Goal: Contribute content: Add original content to the website for others to see

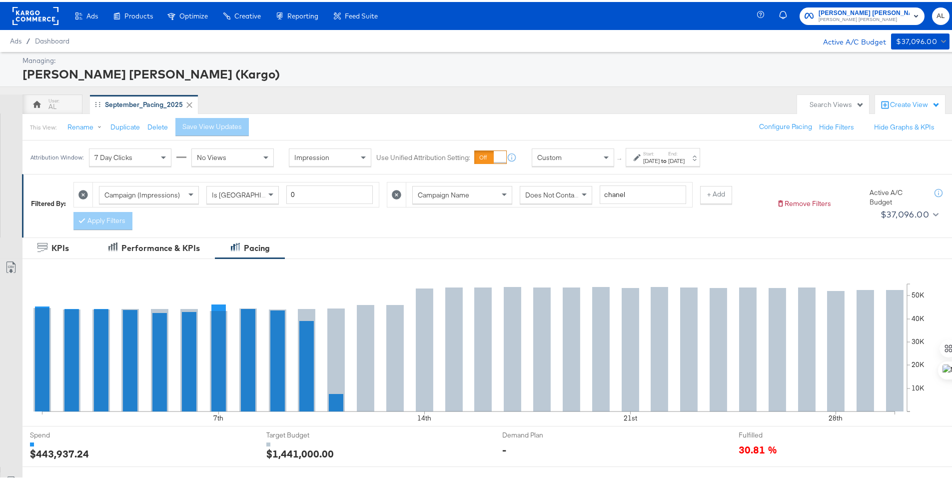
click at [630, 155] on div "Start: Sep 1st 2025 to End: Sep 30th 2025" at bounding box center [662, 155] width 74 height 18
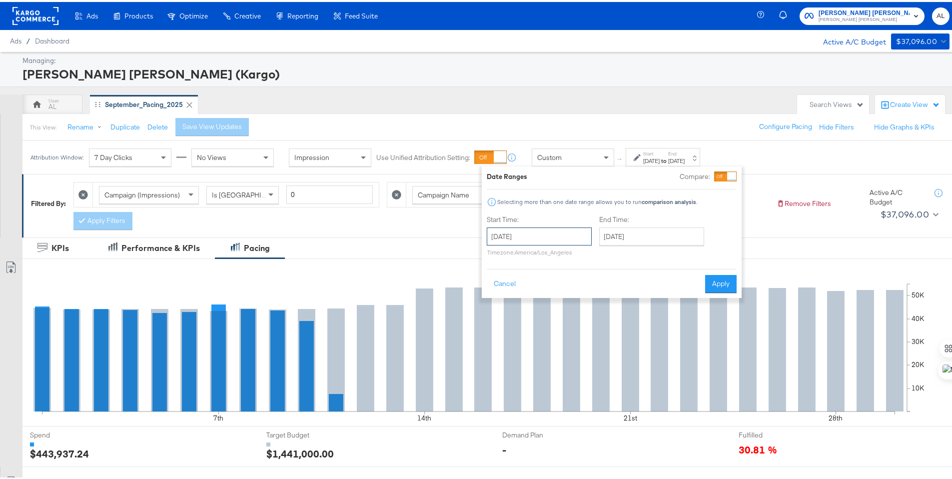
click at [566, 228] on input "September 1st 2025" at bounding box center [539, 234] width 105 height 18
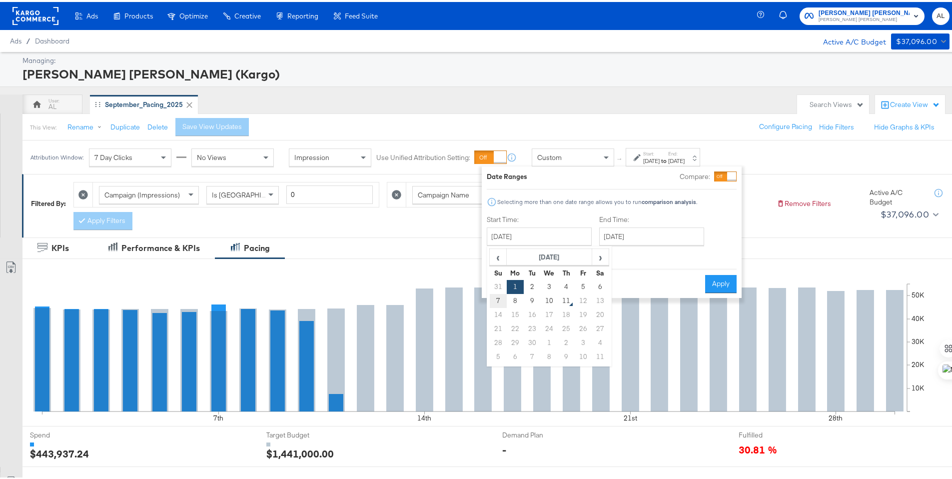
click at [498, 299] on td "7" at bounding box center [498, 299] width 17 height 14
type input "September 7th 2025"
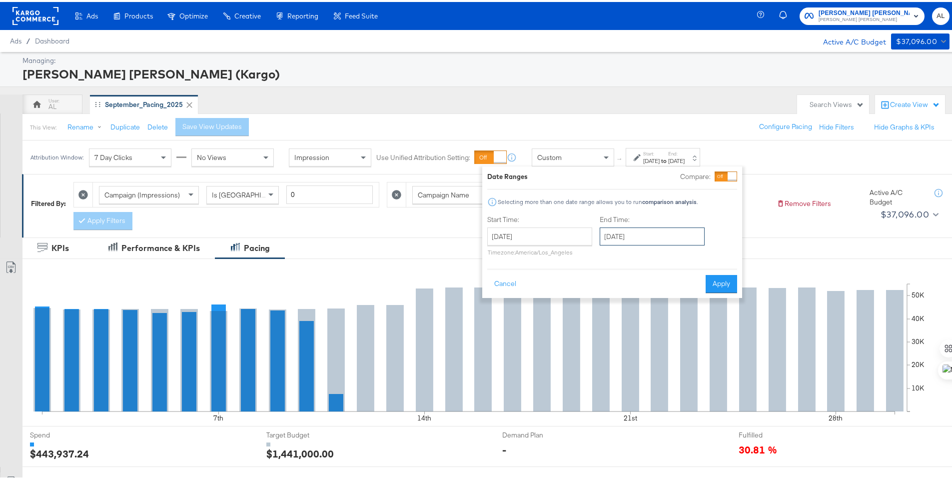
click at [647, 234] on input "September 30th 2025" at bounding box center [651, 234] width 105 height 18
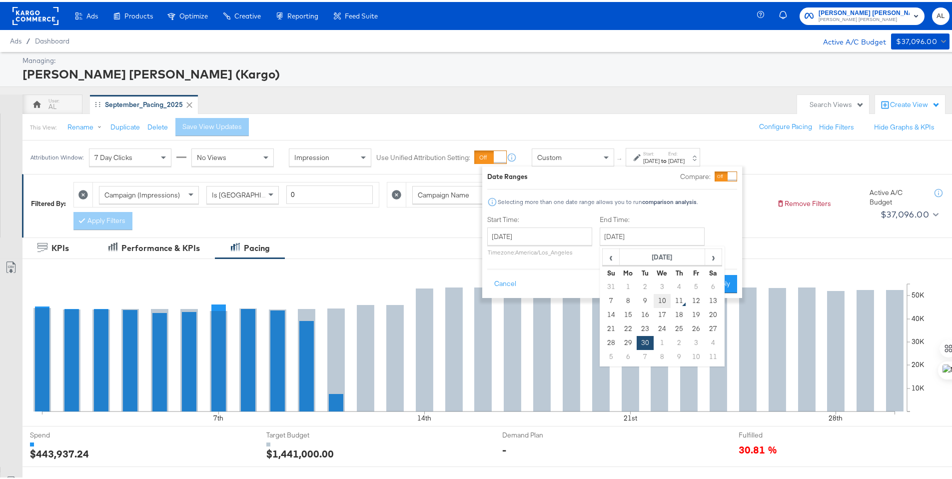
click at [659, 297] on td "10" at bounding box center [661, 299] width 17 height 14
type input "September 10th 2025"
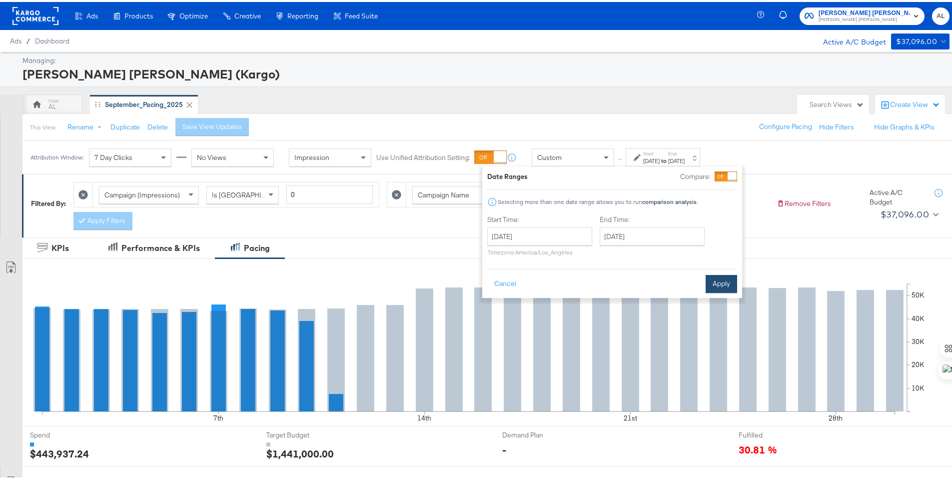
click at [728, 284] on button "Apply" at bounding box center [720, 282] width 31 height 18
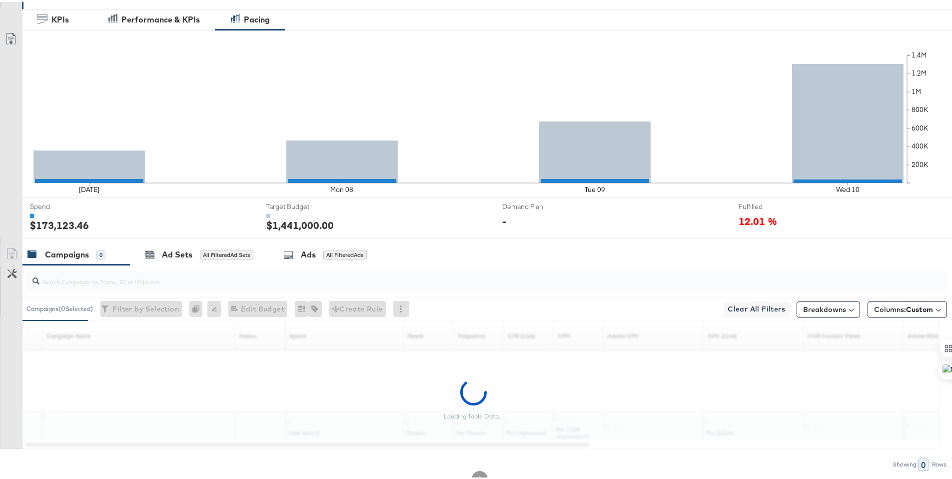
scroll to position [262, 0]
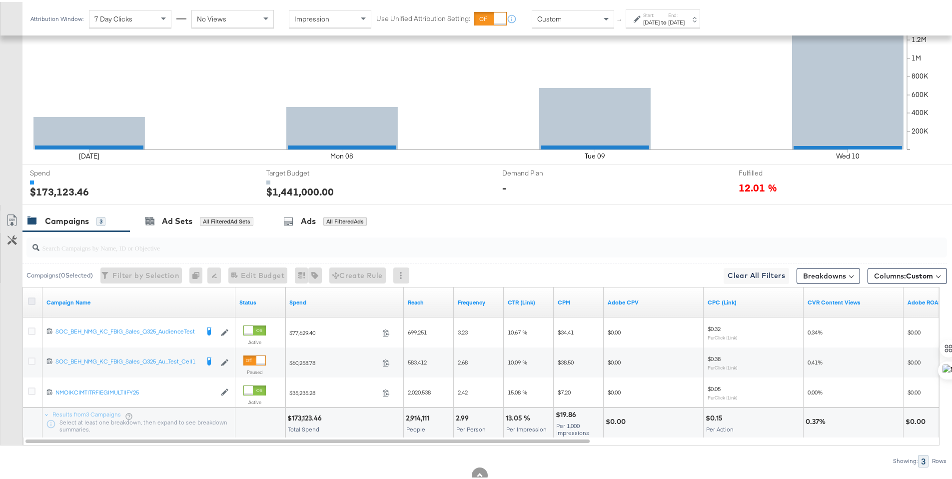
click at [32, 297] on icon at bounding box center [31, 298] width 7 height 7
click at [0, 0] on input "checkbox" at bounding box center [0, 0] width 0 height 0
click at [18, 218] on link "Export as CSV" at bounding box center [11, 219] width 22 height 22
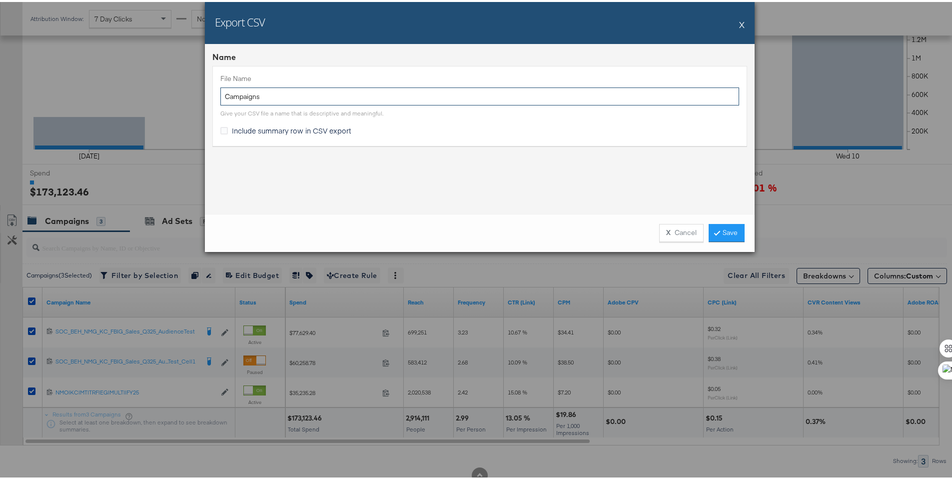
click at [221, 94] on input "Campaigns" at bounding box center [479, 94] width 518 height 18
type input "NM MW TTL Campaigns"
click at [225, 126] on label "Include summary row in CSV export" at bounding box center [287, 128] width 135 height 10
click at [0, 0] on input "Include summary row in CSV export" at bounding box center [0, 0] width 0 height 0
click at [719, 231] on link "Save" at bounding box center [726, 231] width 36 height 18
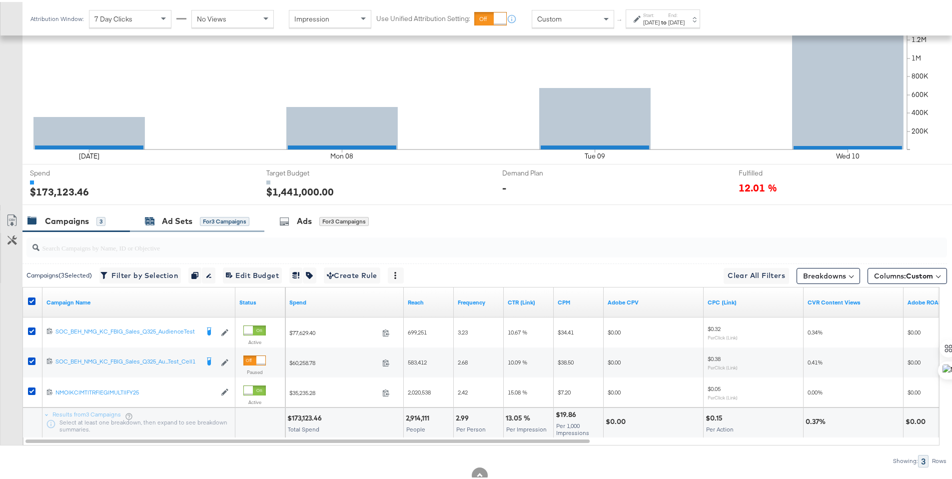
click at [160, 219] on div "Ad Sets for 3 Campaigns" at bounding box center [197, 218] width 104 height 11
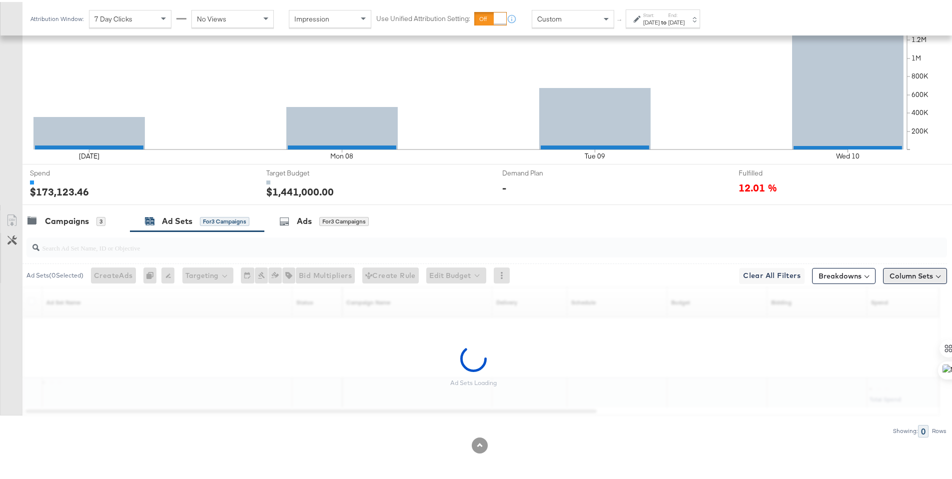
click at [915, 276] on button "Column Sets" at bounding box center [915, 274] width 64 height 16
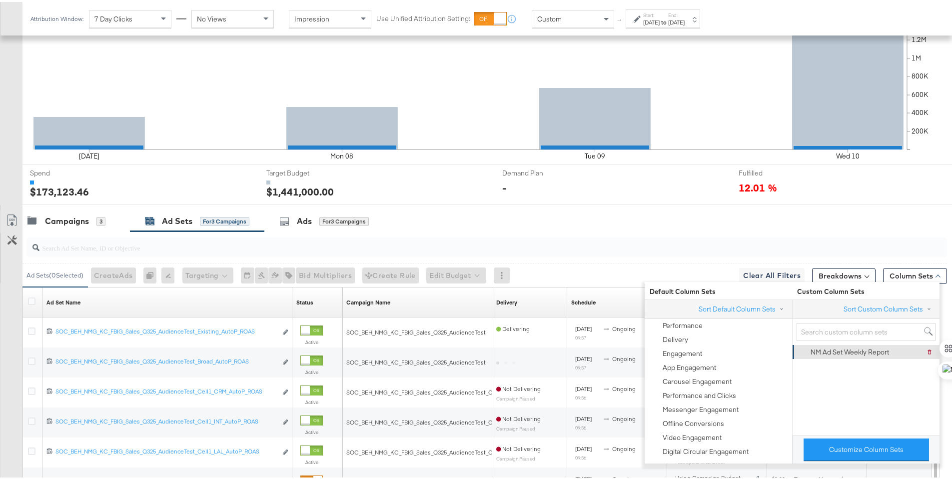
click at [879, 353] on div "NM Ad Set Weekly Report" at bounding box center [849, 349] width 78 height 9
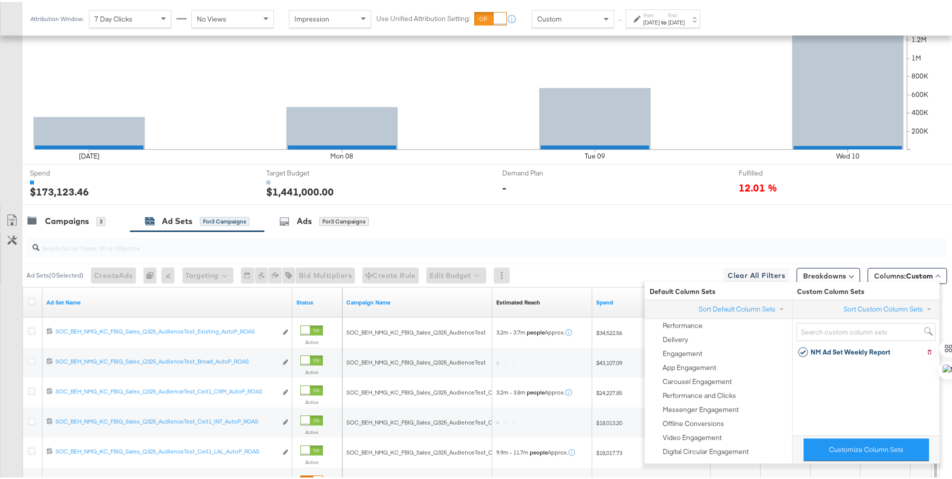
click at [895, 210] on div "Campaigns 3 Ad Sets for 3 Campaigns Ads for 3 Campaigns" at bounding box center [490, 218] width 937 height 21
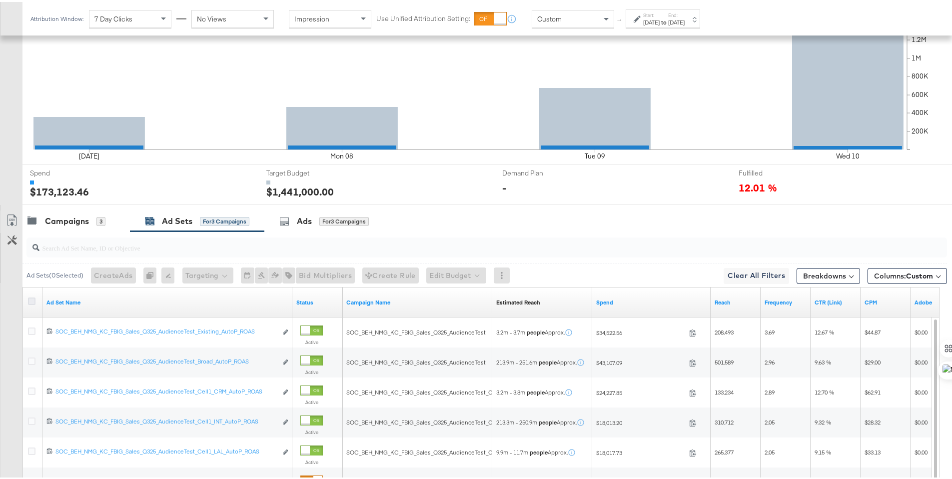
click at [31, 296] on icon at bounding box center [31, 298] width 7 height 7
click at [0, 0] on input "checkbox" at bounding box center [0, 0] width 0 height 0
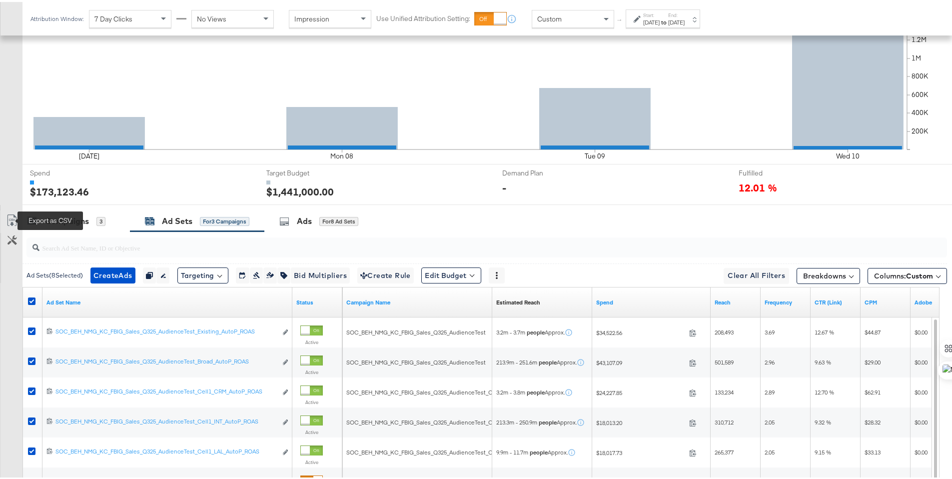
click at [8, 224] on icon at bounding box center [12, 218] width 12 height 12
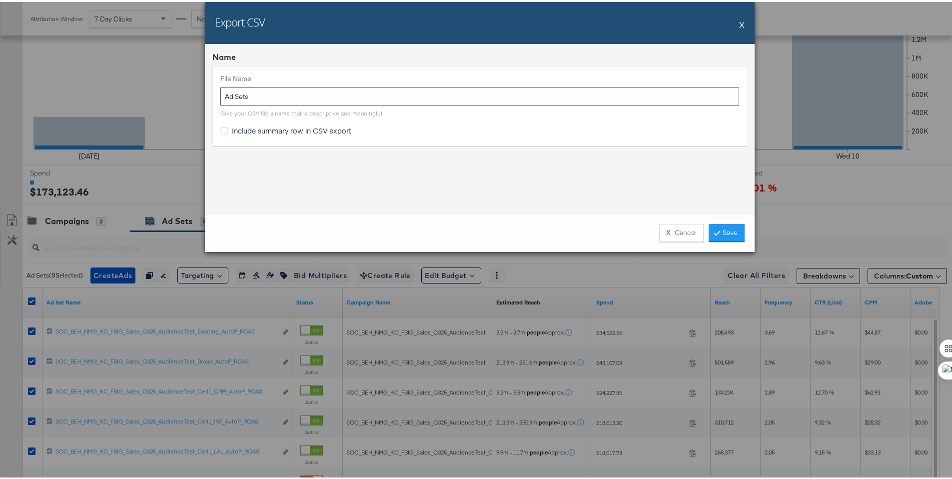
click at [222, 98] on input "Ad Sets" at bounding box center [479, 94] width 518 height 18
type input "Nm MW Ad Sets"
click at [244, 130] on span "Include summary row in CSV export" at bounding box center [291, 128] width 119 height 10
click at [0, 0] on input "Include summary row in CSV export" at bounding box center [0, 0] width 0 height 0
click at [724, 231] on link "Save" at bounding box center [726, 231] width 36 height 18
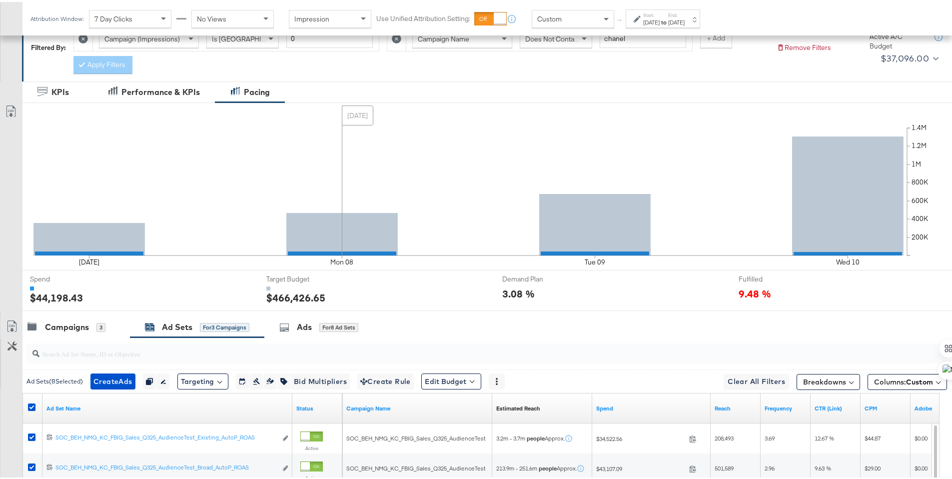
scroll to position [0, 0]
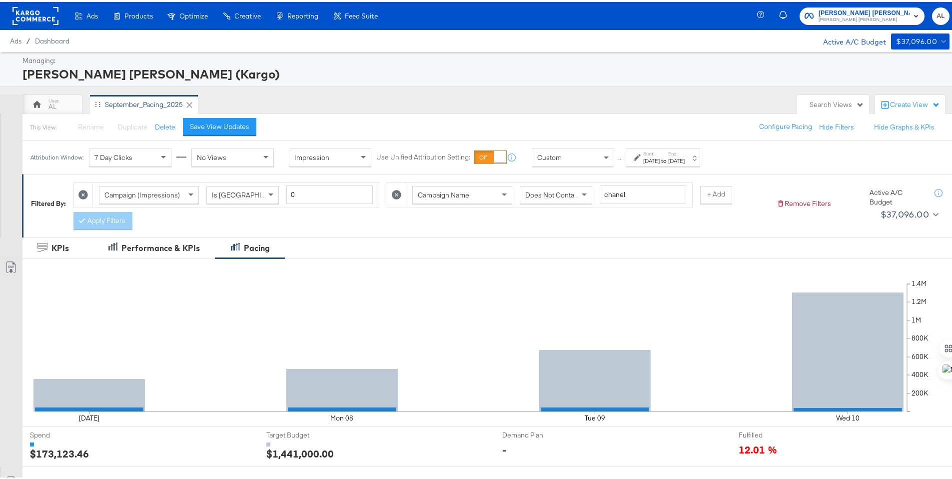
click at [32, 13] on rect at bounding box center [35, 14] width 46 height 18
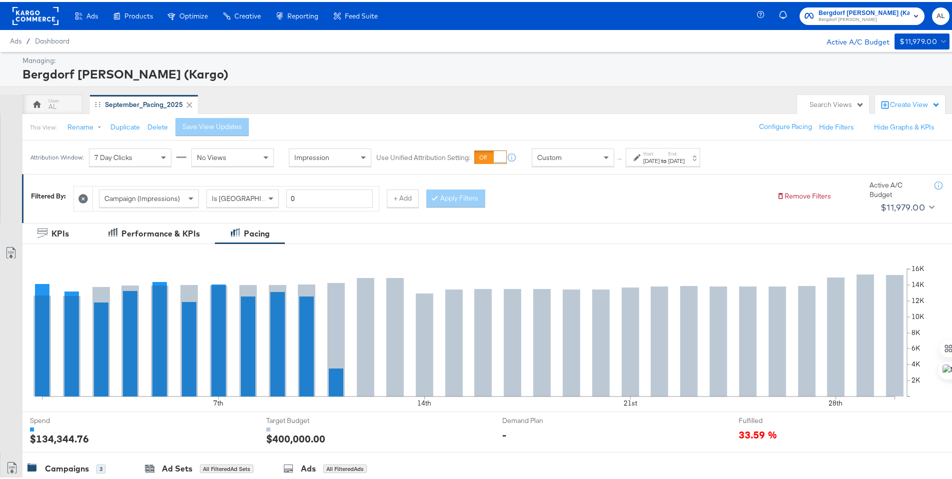
click at [584, 160] on div "Custom" at bounding box center [572, 155] width 81 height 17
click at [668, 159] on strong "to" at bounding box center [663, 158] width 8 height 7
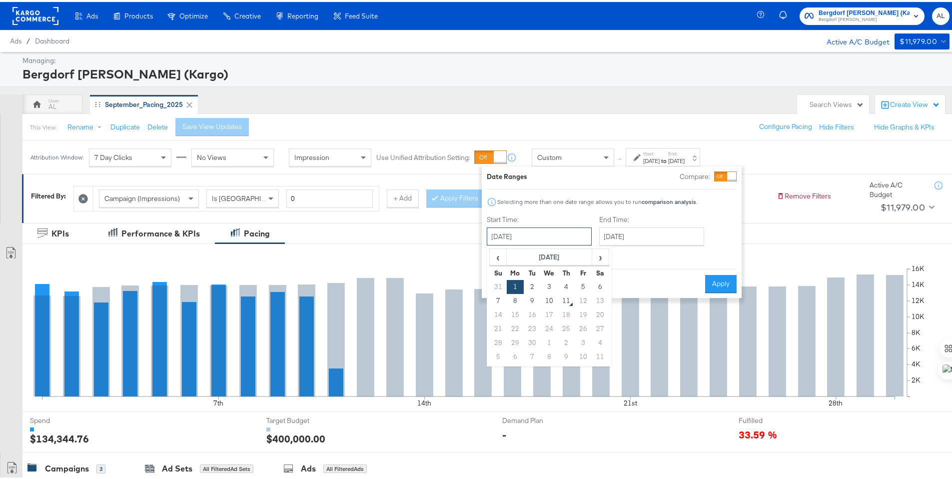
click at [576, 228] on input "September 1st 2025" at bounding box center [539, 234] width 105 height 18
click at [501, 297] on td "7" at bounding box center [498, 299] width 17 height 14
type input "September 7th 2025"
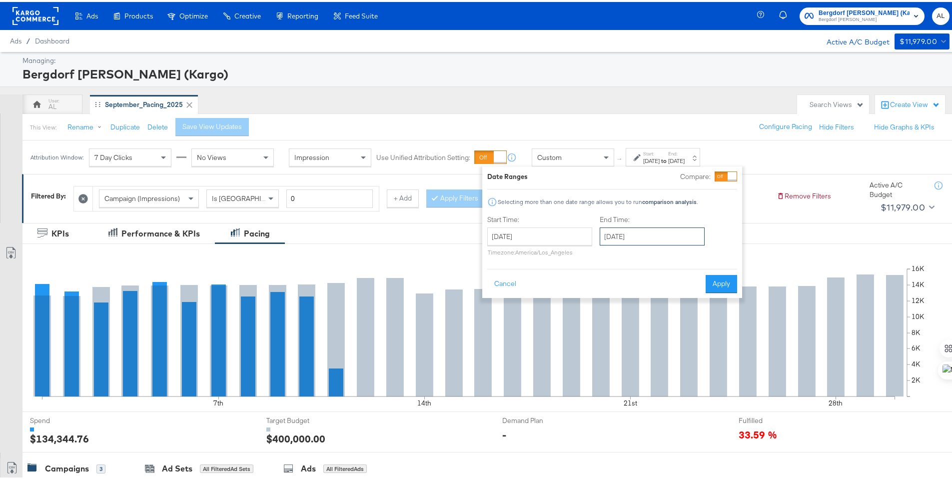
click at [637, 234] on input "September 30th 2025" at bounding box center [651, 234] width 105 height 18
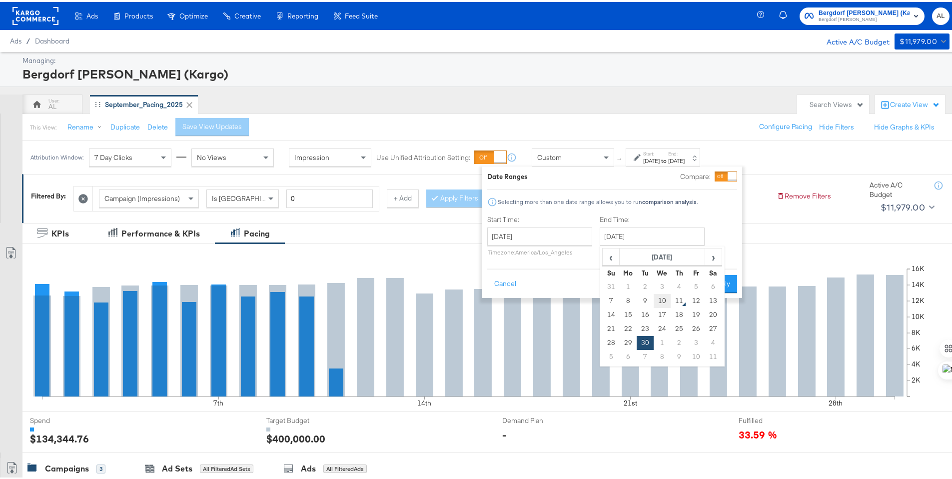
click at [660, 302] on td "10" at bounding box center [661, 299] width 17 height 14
type input "September 10th 2025"
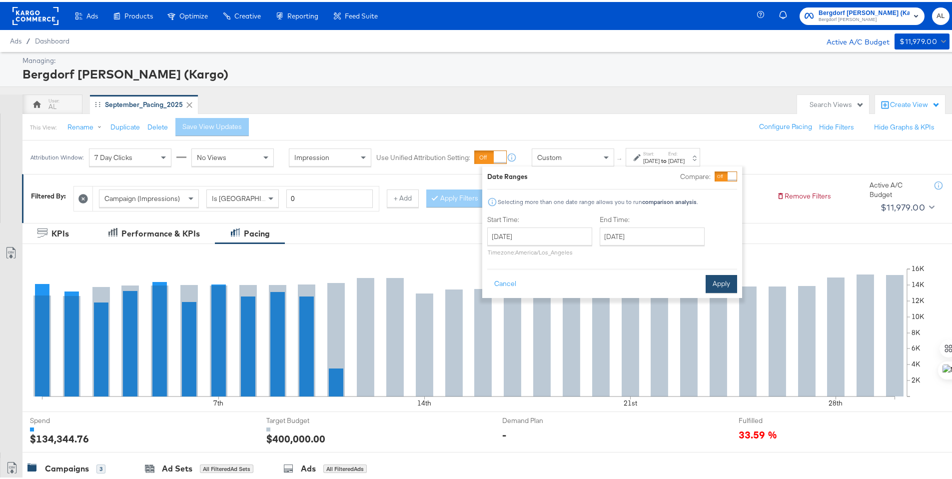
click at [721, 276] on button "Apply" at bounding box center [720, 282] width 31 height 18
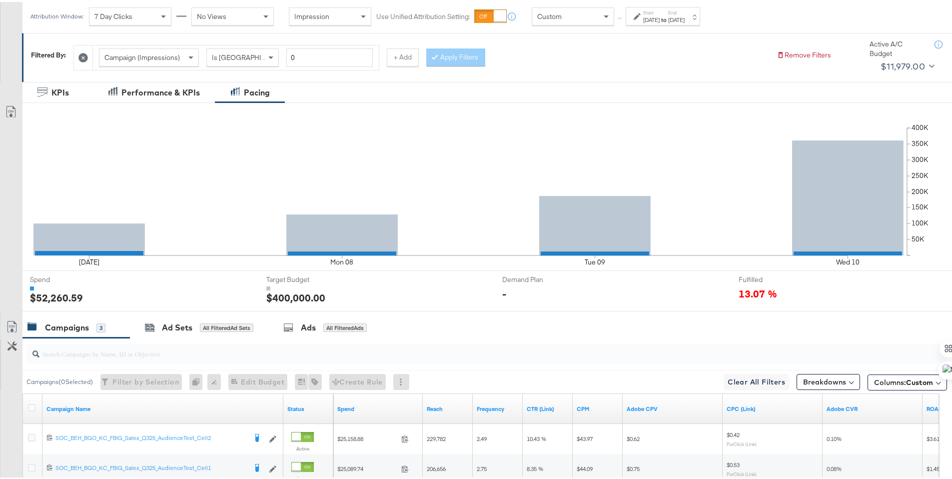
scroll to position [277, 0]
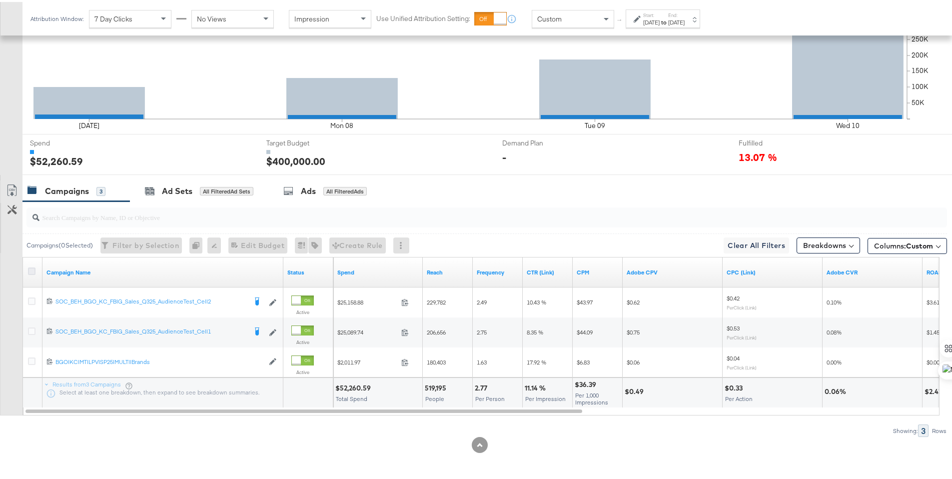
click at [31, 269] on icon at bounding box center [31, 268] width 7 height 7
click at [0, 0] on input "checkbox" at bounding box center [0, 0] width 0 height 0
click at [7, 186] on icon at bounding box center [12, 188] width 12 height 12
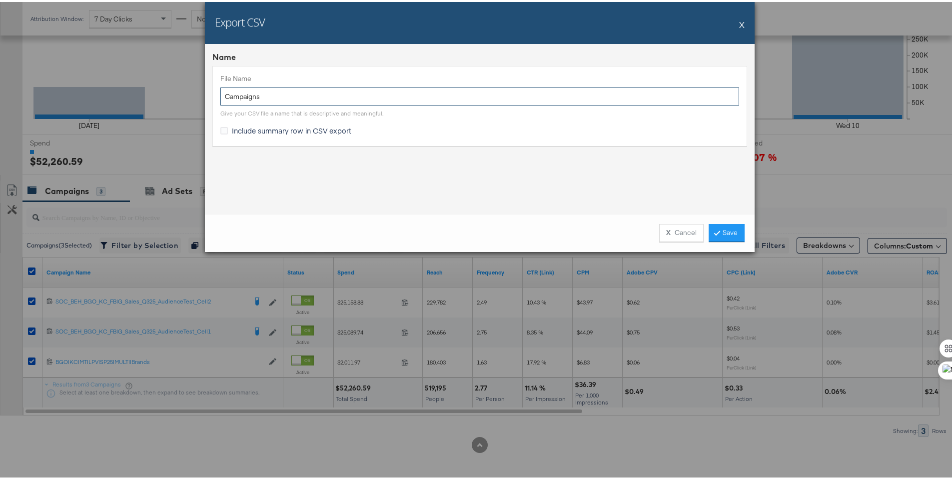
click at [220, 95] on input "Campaigns" at bounding box center [479, 94] width 518 height 18
type input "BG TTL Campaigns"
click at [270, 127] on span "Include summary row in CSV export" at bounding box center [291, 128] width 119 height 10
click at [0, 0] on input "Include summary row in CSV export" at bounding box center [0, 0] width 0 height 0
click at [715, 228] on icon at bounding box center [716, 230] width 3 height 6
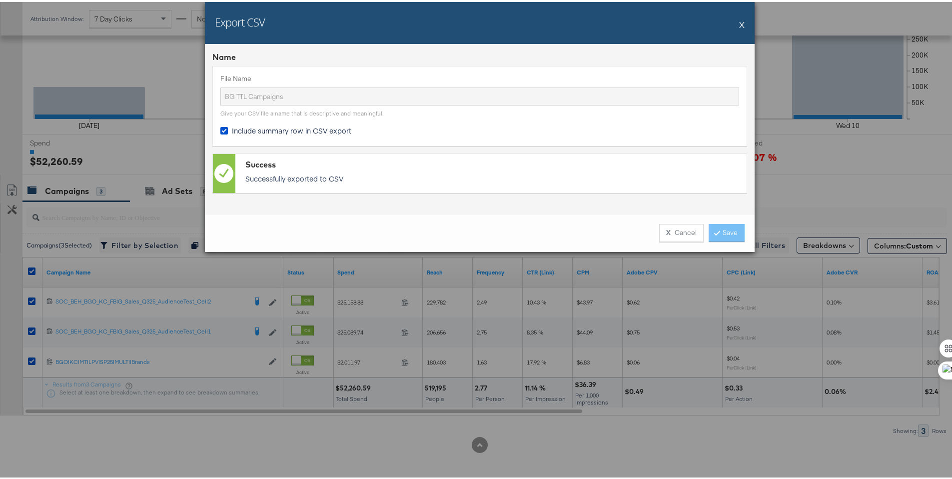
click at [740, 26] on button "X" at bounding box center [741, 22] width 5 height 20
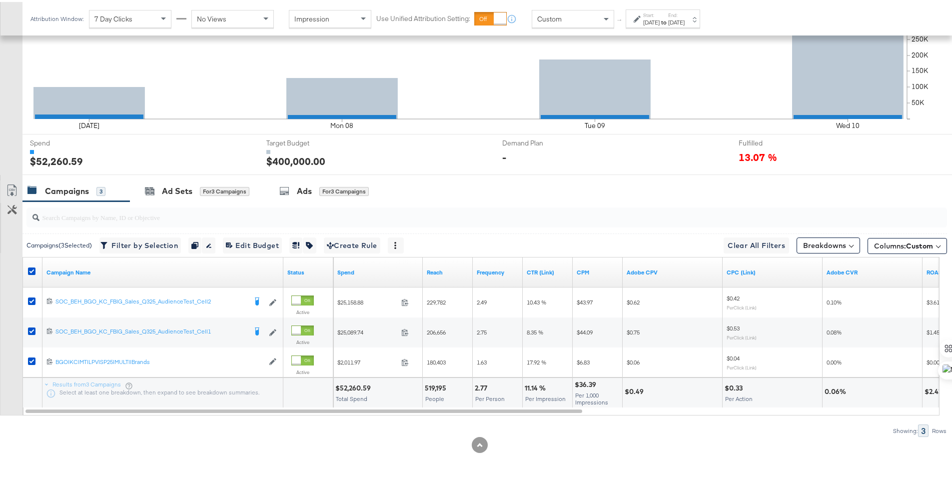
drag, startPoint x: 177, startPoint y: 184, endPoint x: 429, endPoint y: 225, distance: 255.0
click at [177, 185] on div "Ad Sets" at bounding box center [177, 188] width 30 height 11
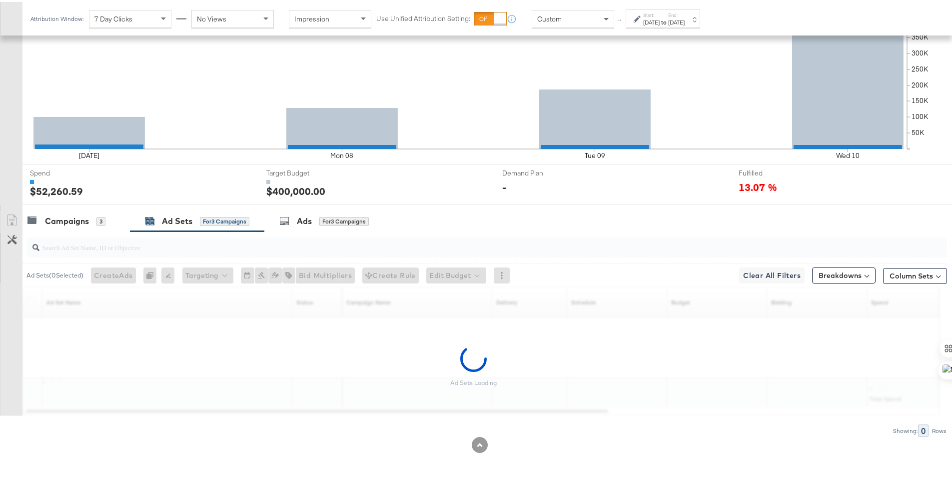
scroll to position [247, 0]
click at [929, 277] on button "Column Sets" at bounding box center [915, 274] width 64 height 16
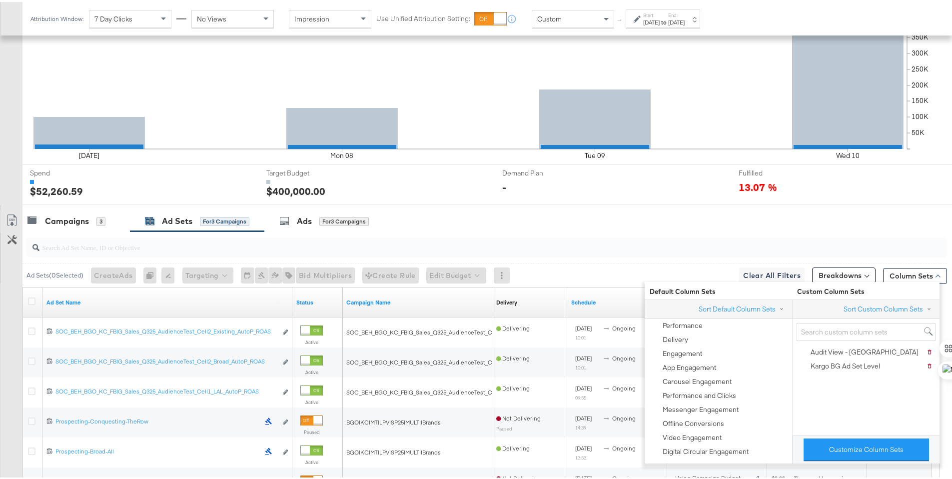
drag, startPoint x: 844, startPoint y: 363, endPoint x: 843, endPoint y: 389, distance: 26.0
click at [844, 363] on div "Kargo BG Ad Set Level" at bounding box center [844, 363] width 69 height 9
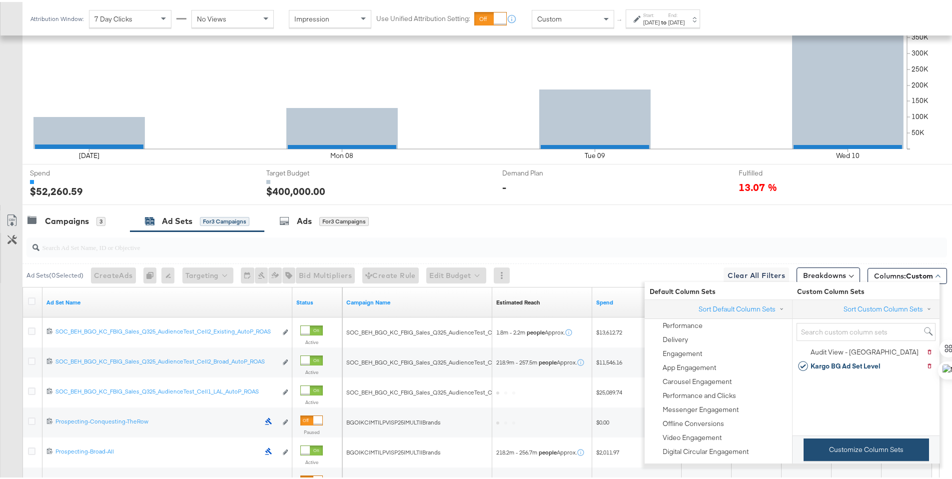
click at [839, 453] on button "Customize Column Sets" at bounding box center [865, 447] width 125 height 22
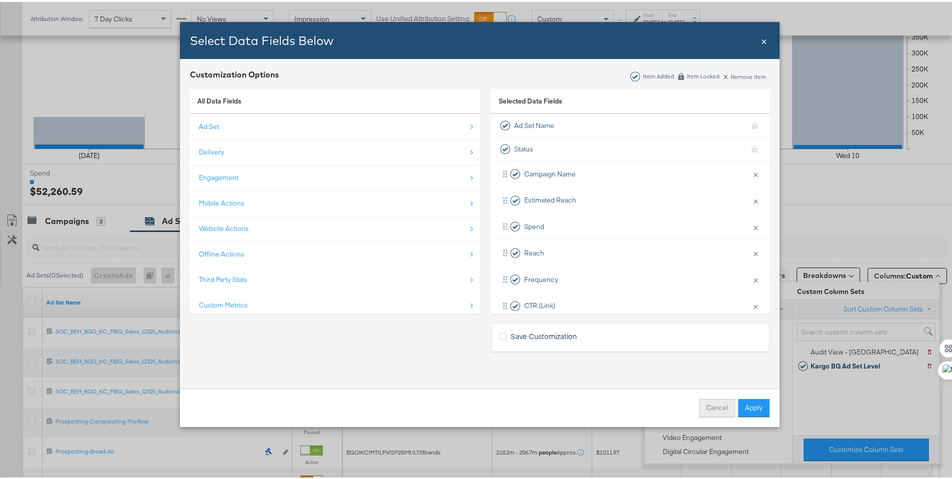
click at [715, 403] on button "Cancel" at bounding box center [717, 406] width 36 height 18
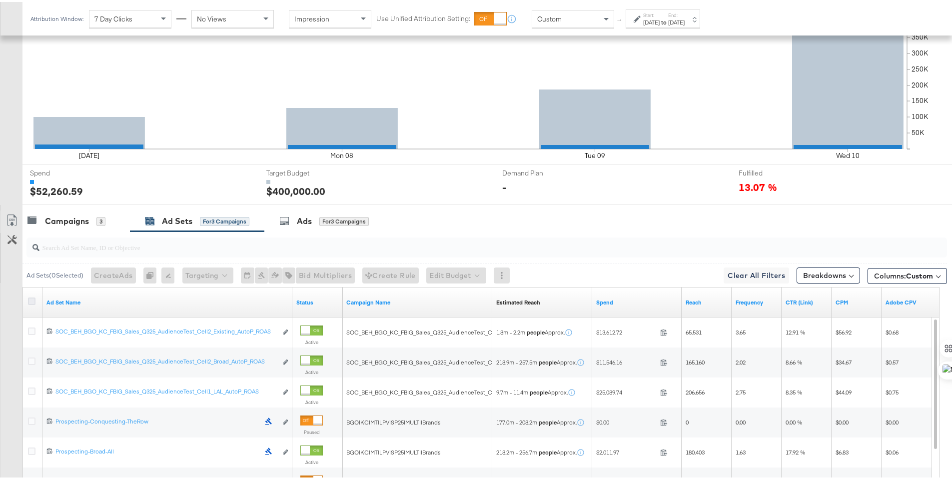
click at [28, 298] on icon at bounding box center [31, 298] width 7 height 7
click at [0, 0] on input "checkbox" at bounding box center [0, 0] width 0 height 0
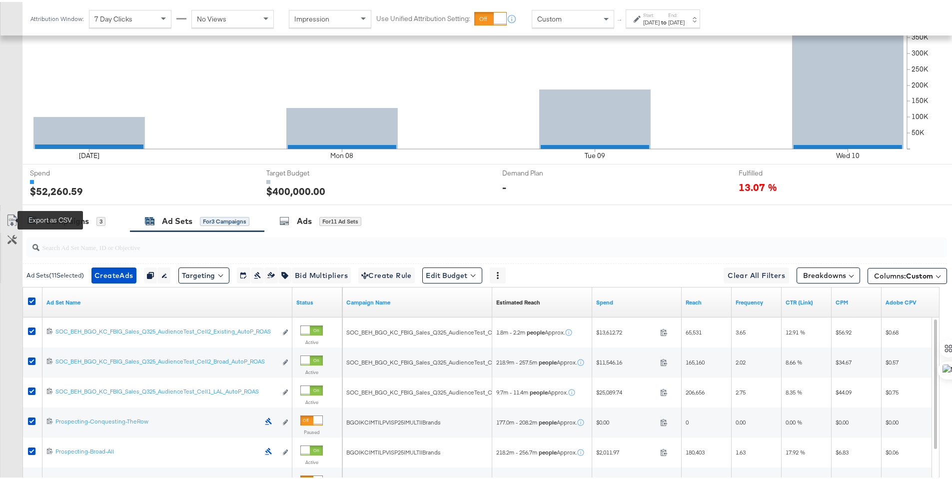
click at [13, 220] on icon at bounding box center [12, 218] width 12 height 12
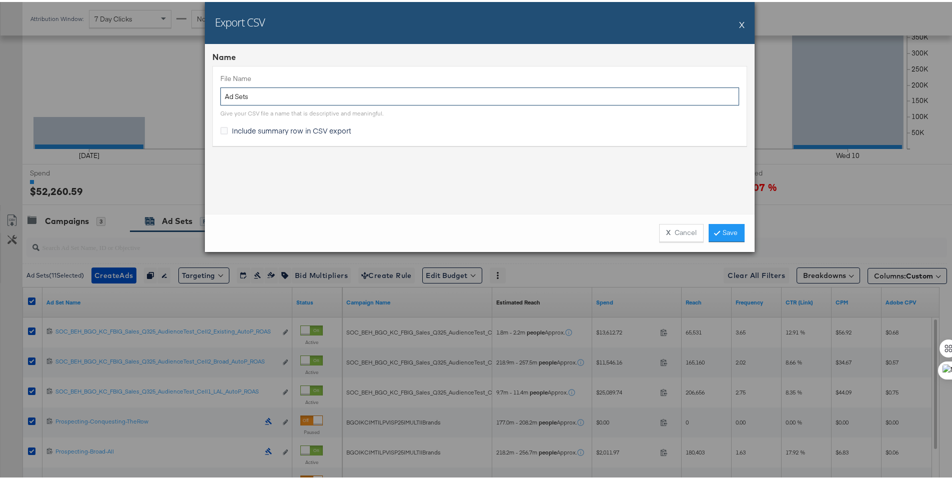
click at [221, 94] on input "Ad Sets" at bounding box center [479, 94] width 518 height 18
type input "BG TTL Ad Sets"
click at [245, 127] on span "Include summary row in CSV export" at bounding box center [291, 128] width 119 height 10
click at [0, 0] on input "Include summary row in CSV export" at bounding box center [0, 0] width 0 height 0
click at [715, 233] on icon at bounding box center [716, 230] width 3 height 6
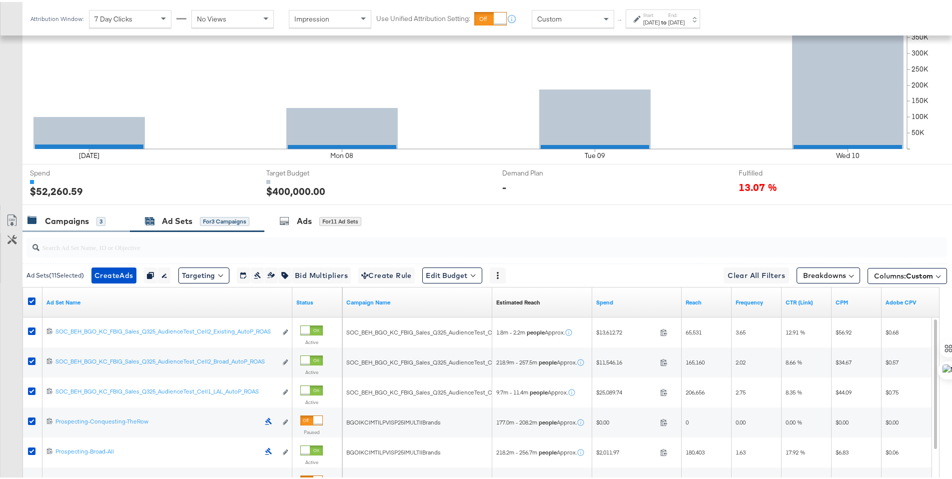
click at [61, 213] on div "Campaigns" at bounding box center [67, 218] width 44 height 11
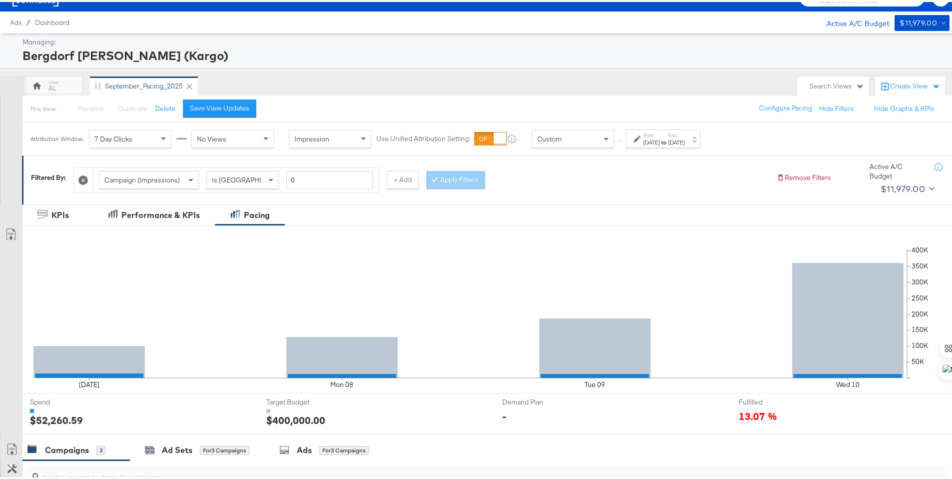
scroll to position [0, 0]
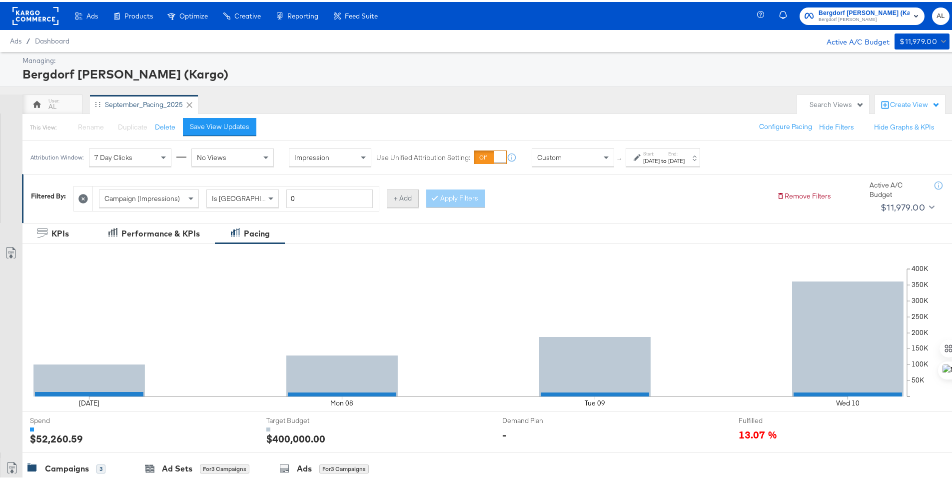
click at [407, 198] on button "+ Add" at bounding box center [403, 196] width 32 height 18
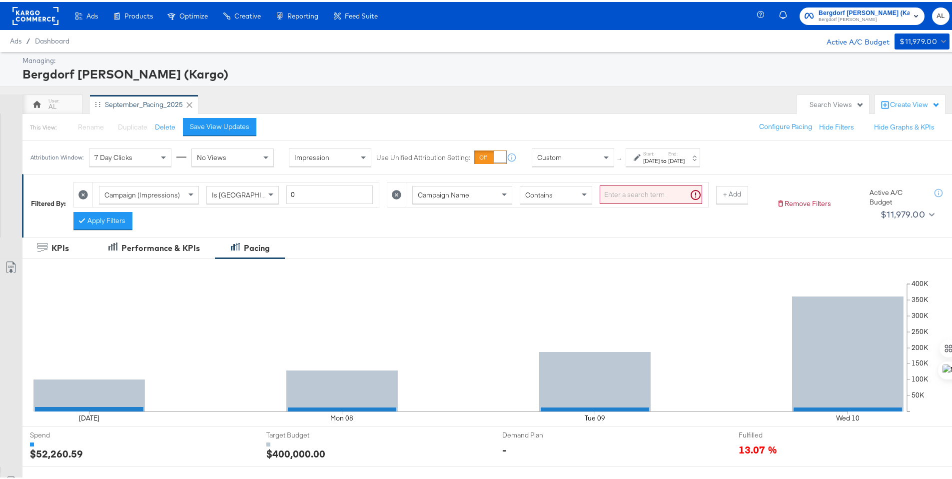
click at [545, 198] on div "Contains" at bounding box center [555, 192] width 71 height 17
click at [629, 187] on input "search" at bounding box center [650, 192] width 102 height 18
type input "brand"
click at [127, 212] on button "Apply Filters" at bounding box center [102, 219] width 59 height 18
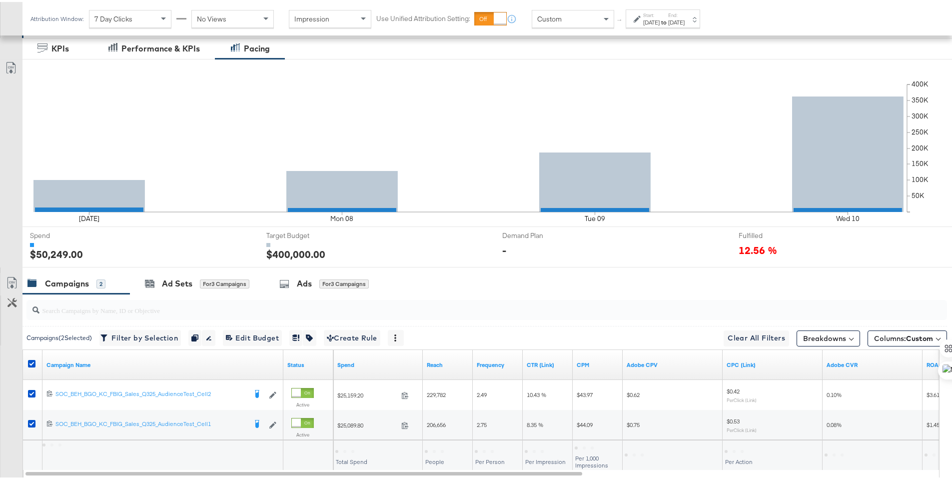
scroll to position [262, 0]
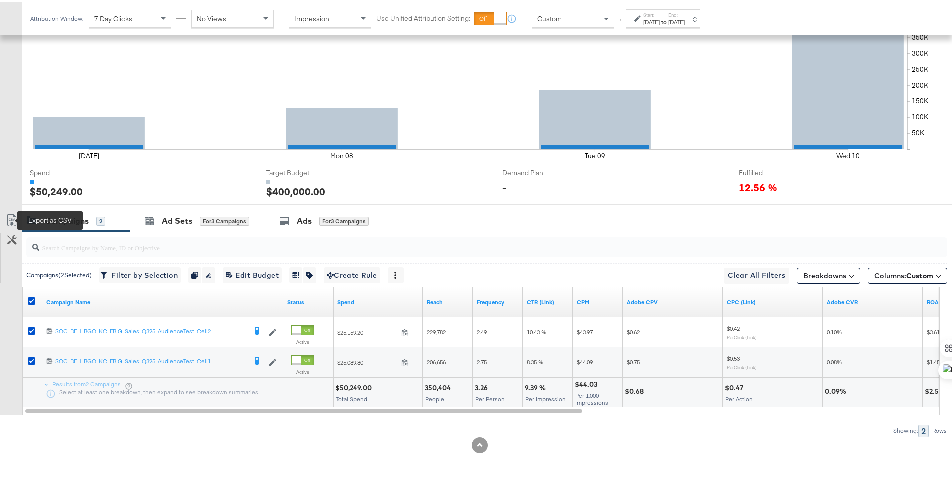
click at [11, 216] on icon at bounding box center [12, 218] width 12 height 12
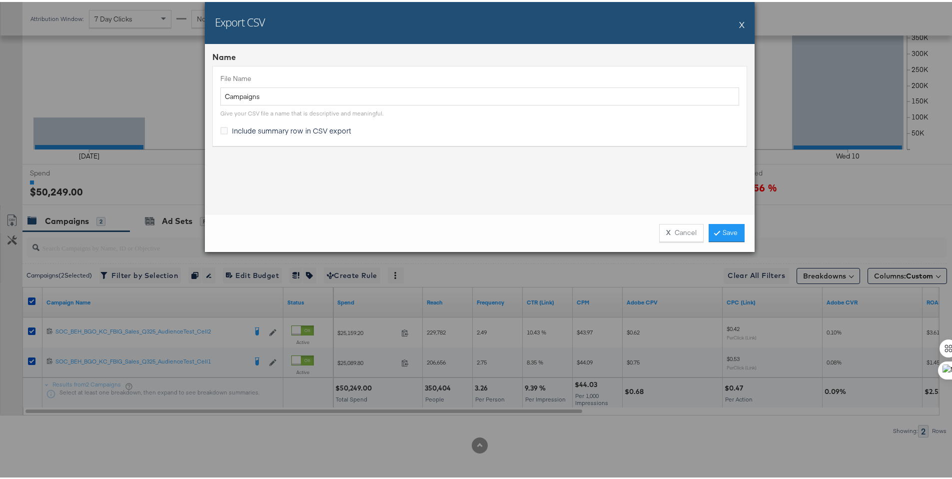
drag, startPoint x: 336, startPoint y: 126, endPoint x: 419, endPoint y: 151, distance: 86.7
click at [336, 126] on span "Include summary row in CSV export" at bounding box center [291, 128] width 119 height 10
click at [0, 0] on input "Include summary row in CSV export" at bounding box center [0, 0] width 0 height 0
click at [716, 231] on link "Save" at bounding box center [726, 231] width 36 height 18
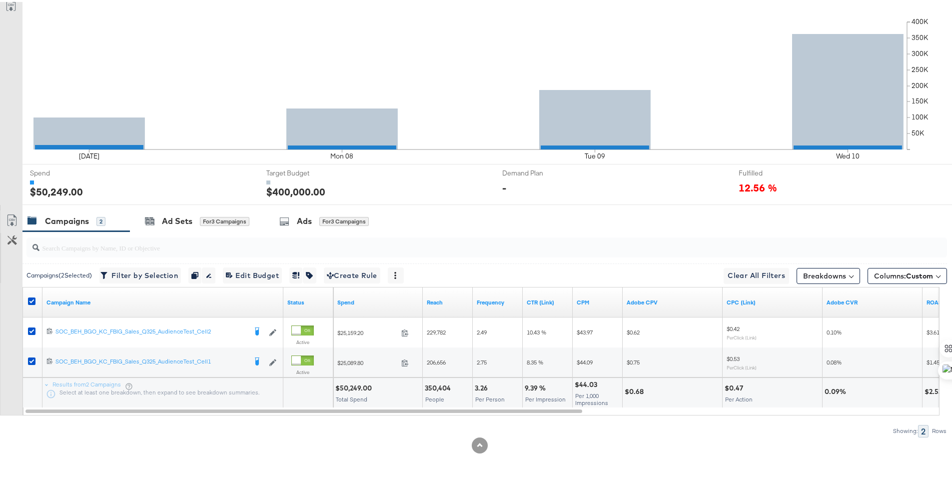
scroll to position [0, 0]
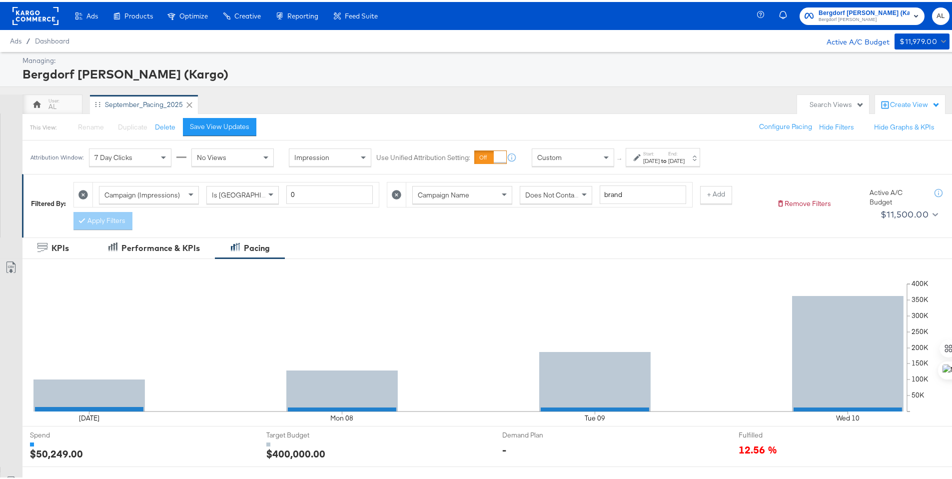
click at [27, 12] on rect at bounding box center [35, 14] width 46 height 18
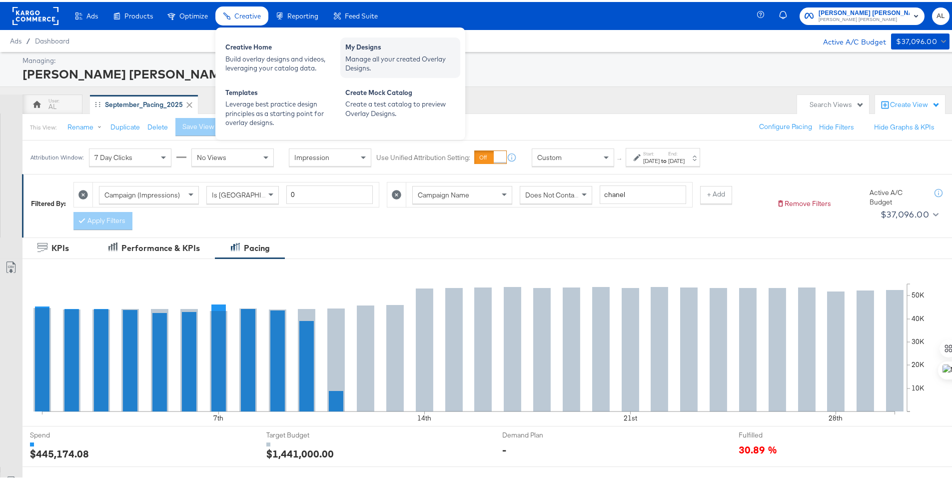
click at [360, 40] on div "My Designs" at bounding box center [400, 46] width 110 height 12
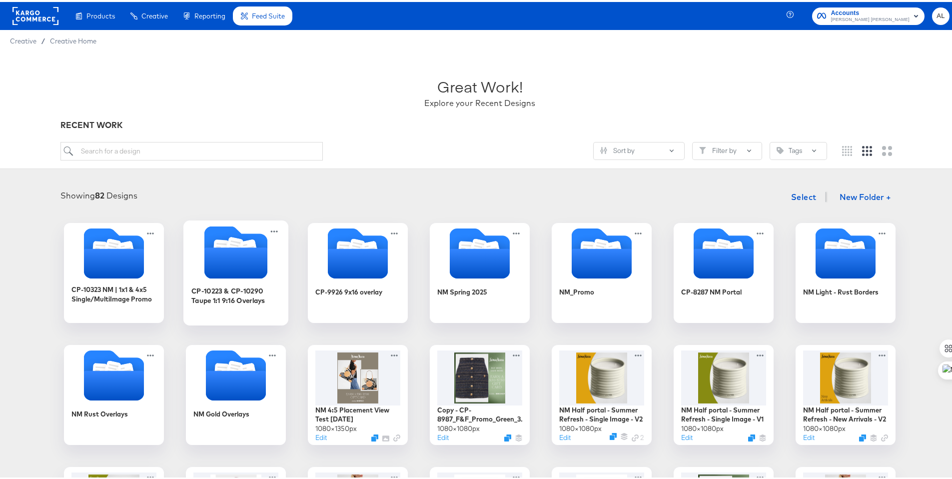
click at [238, 261] on icon "Folder" at bounding box center [235, 260] width 63 height 31
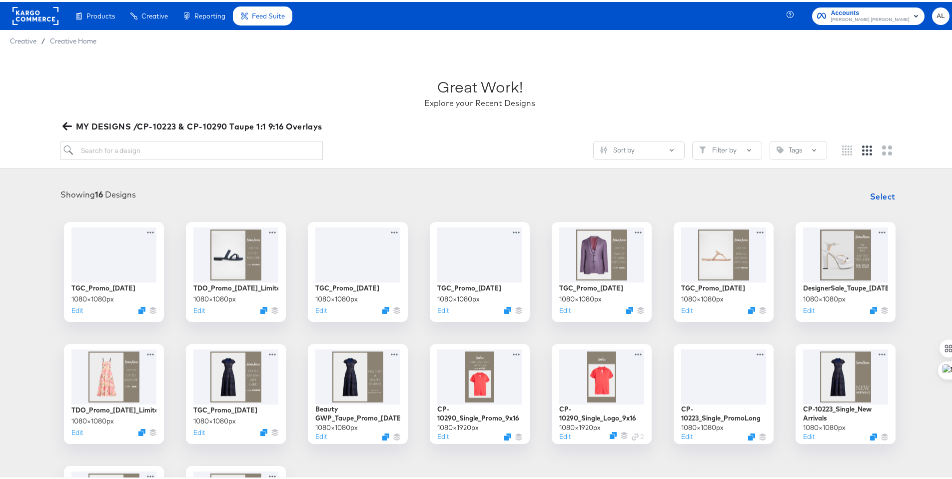
click at [28, 13] on rect at bounding box center [35, 14] width 46 height 18
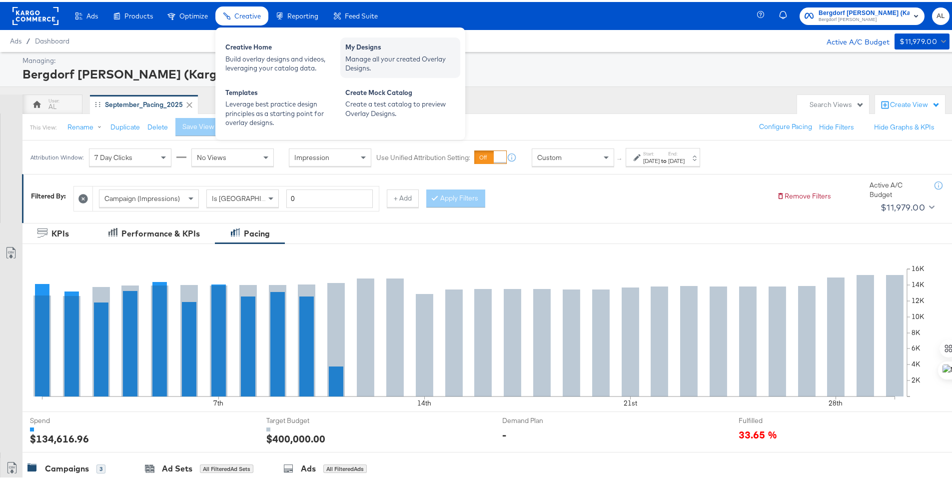
click at [359, 52] on div "Manage all your created Overlay Designs." at bounding box center [400, 61] width 110 height 18
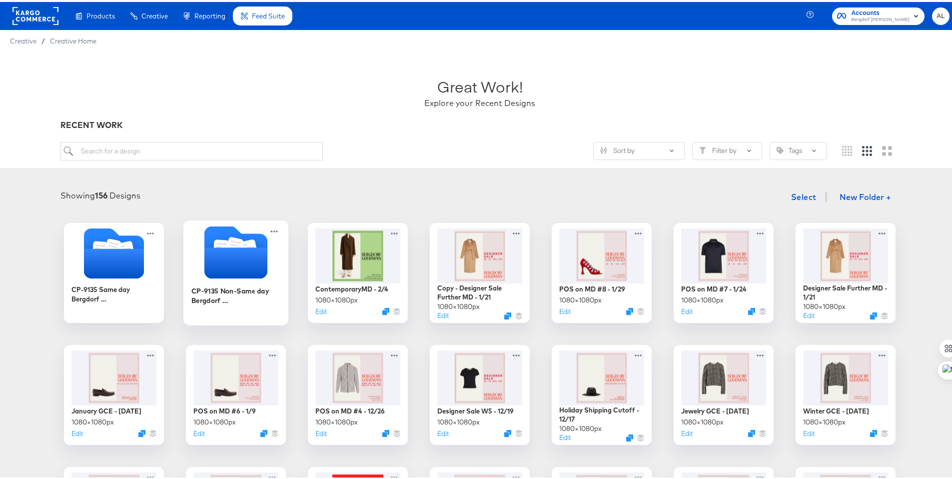
click at [211, 269] on icon "Folder" at bounding box center [235, 260] width 63 height 31
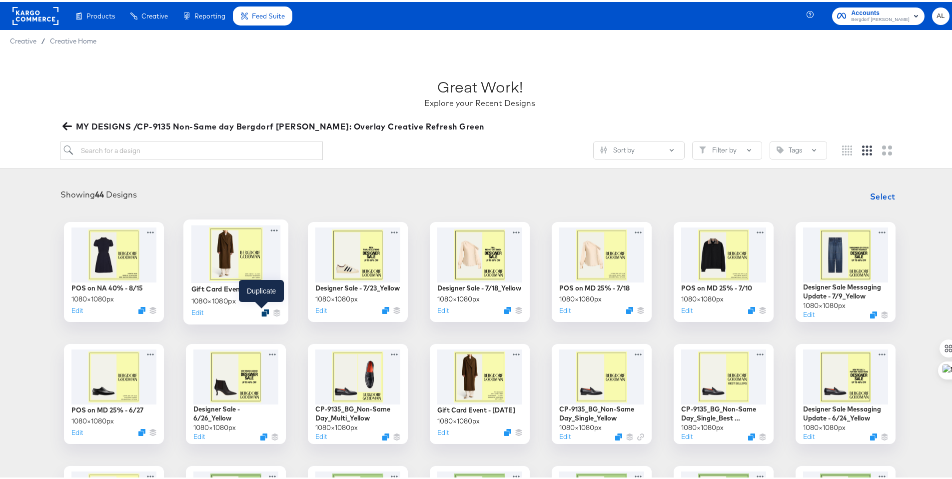
click at [261, 308] on icon "Duplicate" at bounding box center [264, 310] width 7 height 7
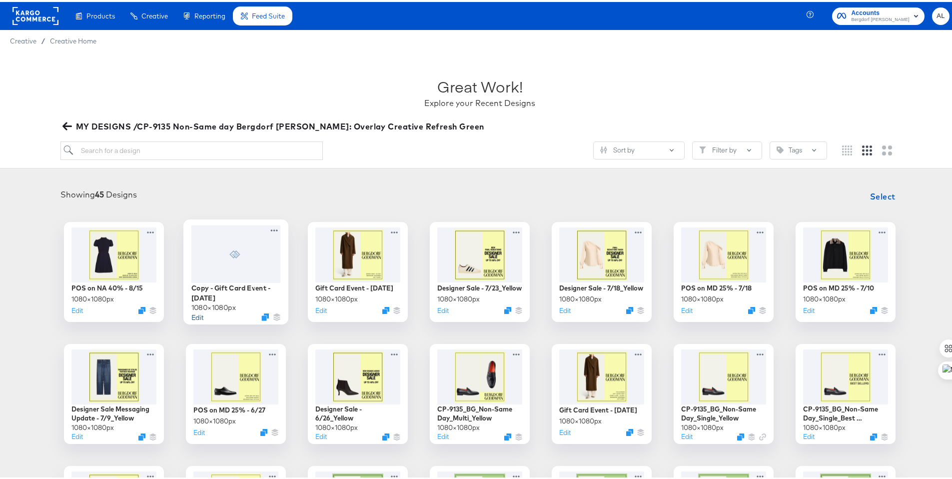
click at [195, 316] on button "Edit" at bounding box center [197, 314] width 12 height 9
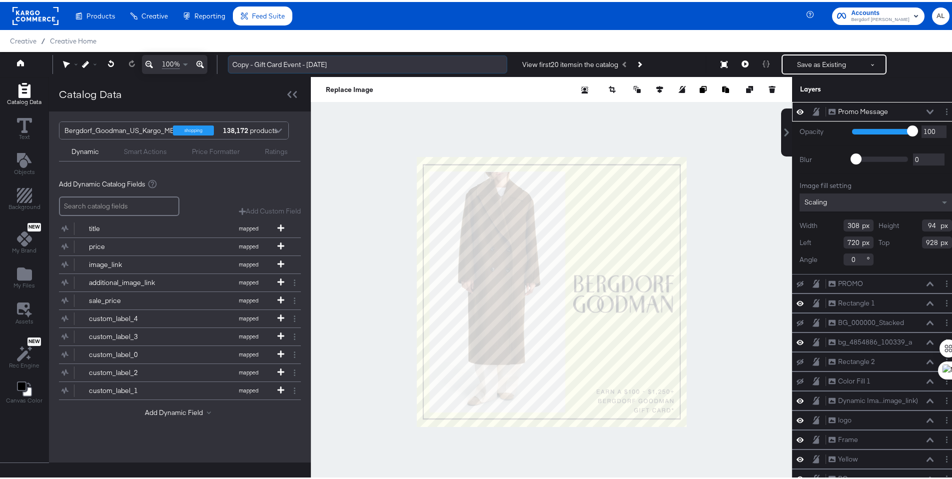
click at [264, 64] on input "Copy - Gift Card Event - 8/12/25" at bounding box center [367, 62] width 279 height 18
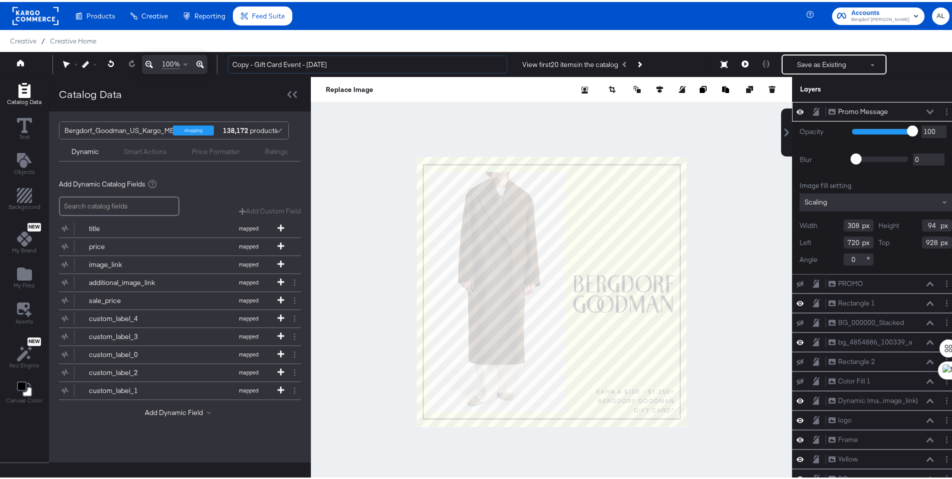
drag, startPoint x: 254, startPoint y: 61, endPoint x: 224, endPoint y: 61, distance: 29.5
click at [224, 61] on div "Copy - Gift Card Event - 8/12/25 View first 20 items in the catalog Save as Exi…" at bounding box center [584, 62] width 729 height 20
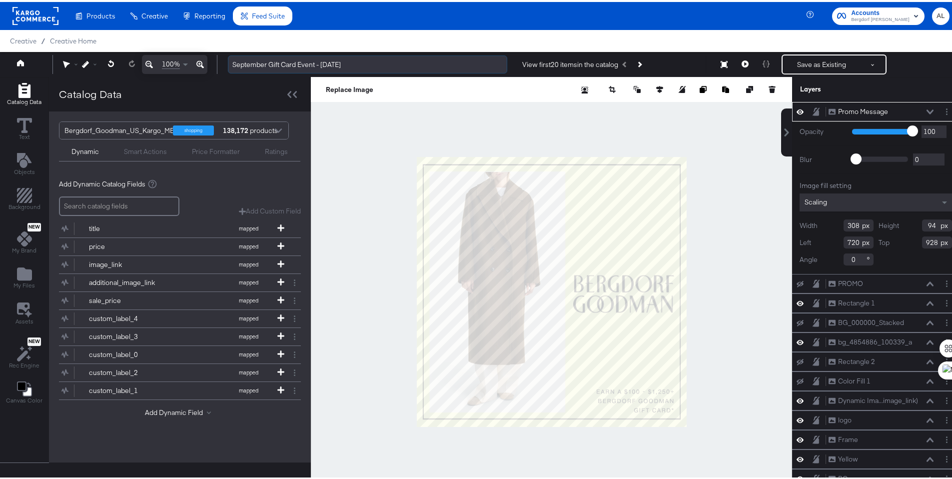
click at [333, 57] on input "September Gift Card Event - 8/12/25" at bounding box center [367, 62] width 279 height 18
type input "September Gift Card Event - 9/11/25"
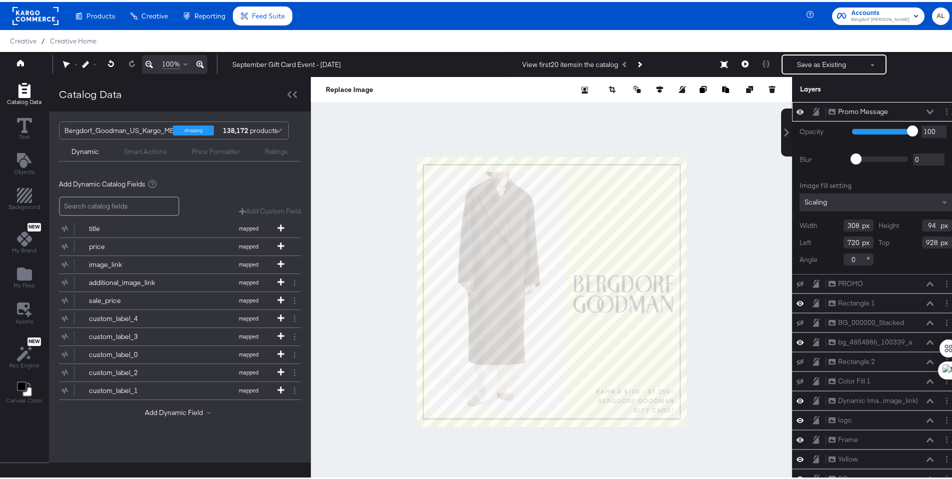
click at [796, 110] on icon at bounding box center [799, 109] width 7 height 8
click at [17, 265] on icon "Add Files" at bounding box center [24, 271] width 15 height 15
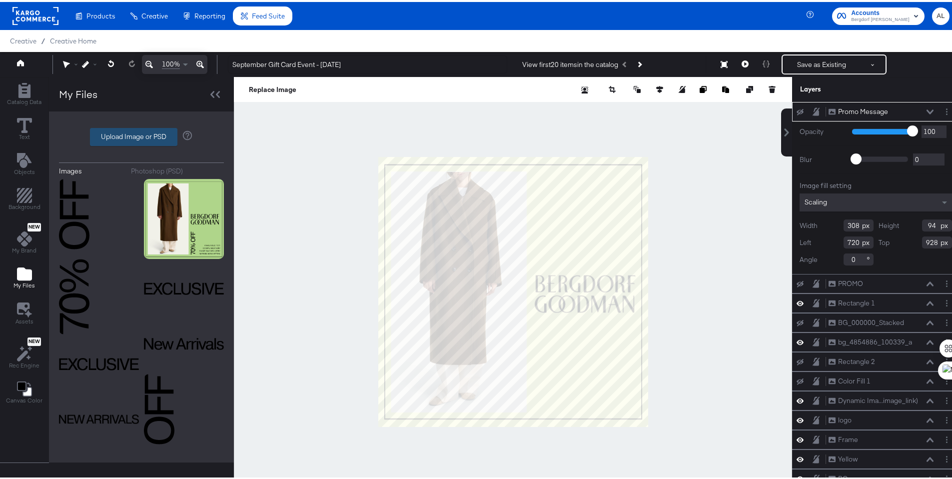
click at [145, 137] on label "Upload Image or PSD" at bounding box center [133, 134] width 86 height 17
click at [141, 135] on input "Upload Image or PSD" at bounding box center [141, 135] width 0 height 0
type input "C:\fakepath\BG Branded General 1 (2) (1).psd"
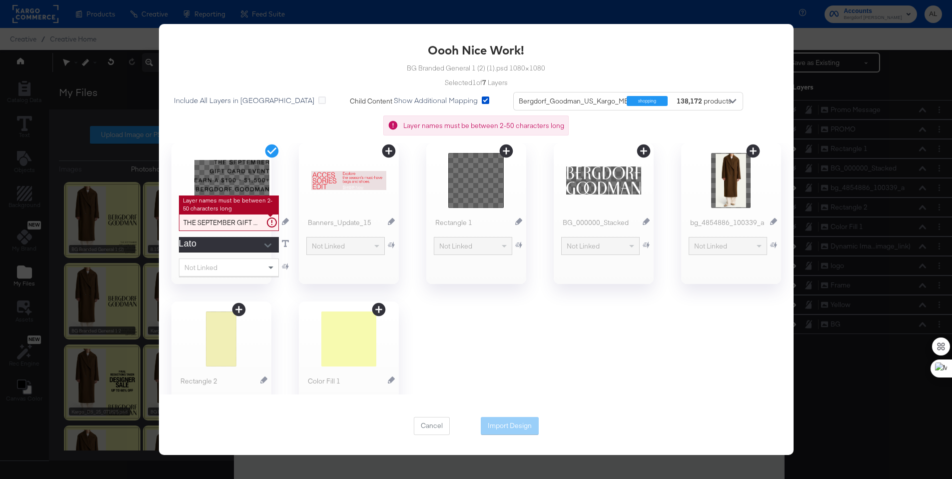
type input "THE SEPTEMBER GIFT"
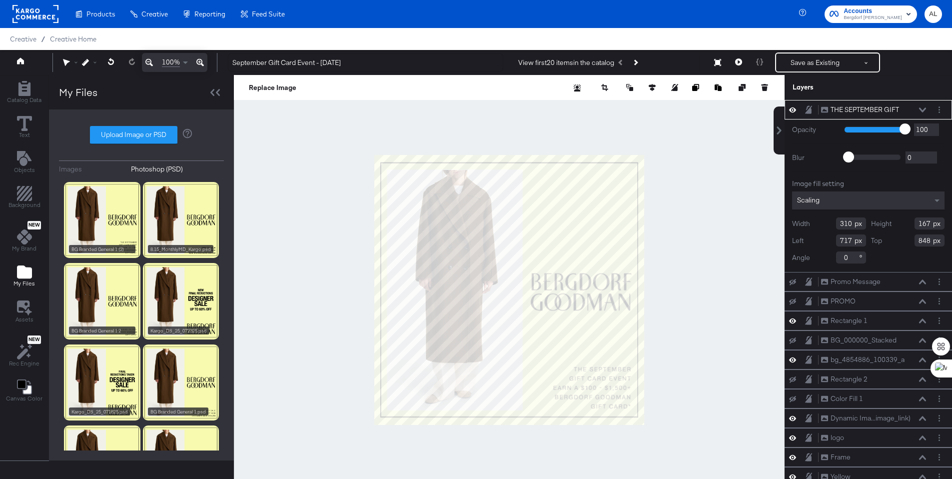
scroll to position [25, 0]
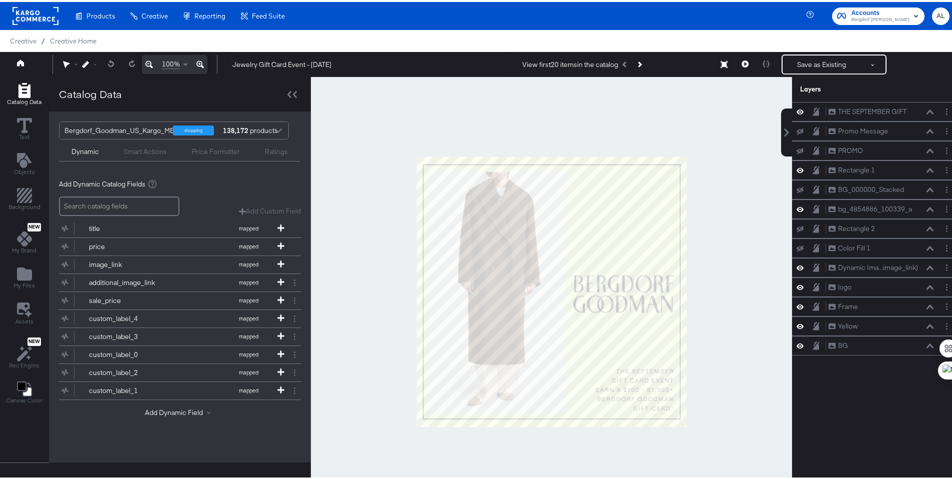
type input "Jewelry Gift Card Event - [DATE]"
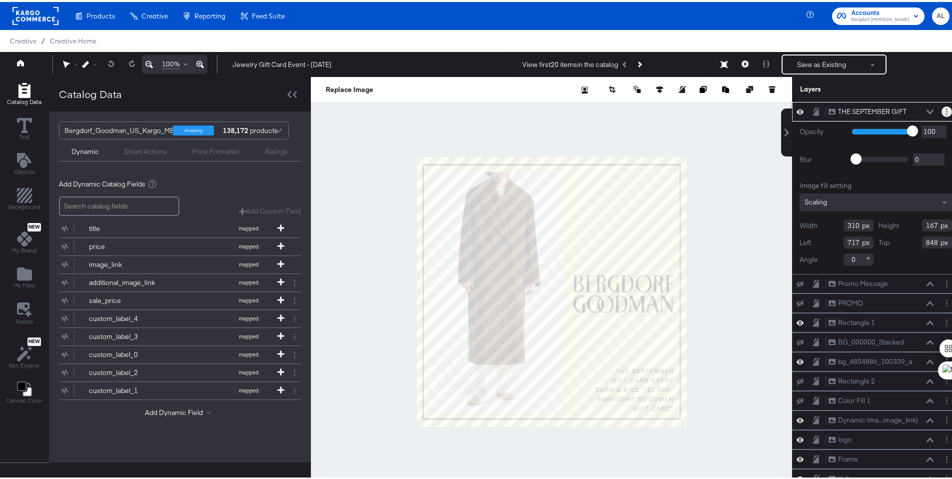
click at [941, 113] on button "Layer Options" at bounding box center [946, 109] width 10 height 10
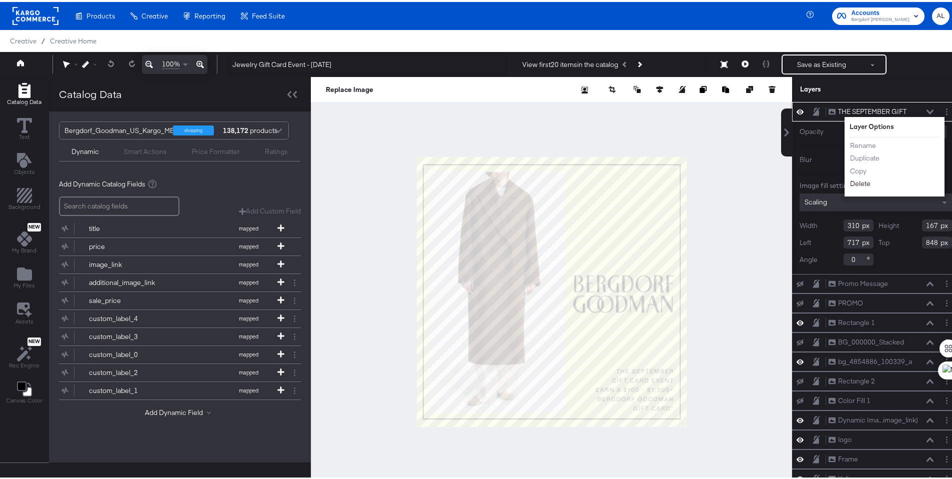
click at [856, 178] on button "Delete" at bounding box center [859, 181] width 21 height 10
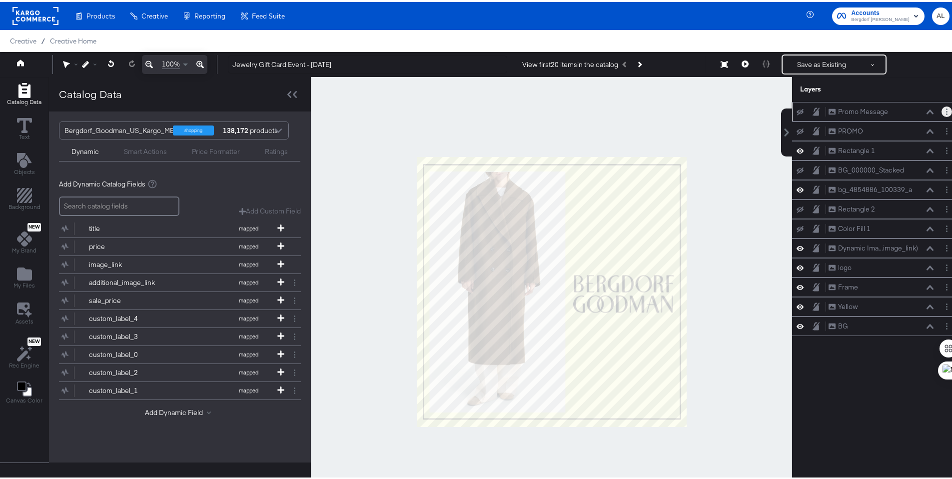
click at [946, 112] on circle "Layer Options" at bounding box center [946, 111] width 1 height 1
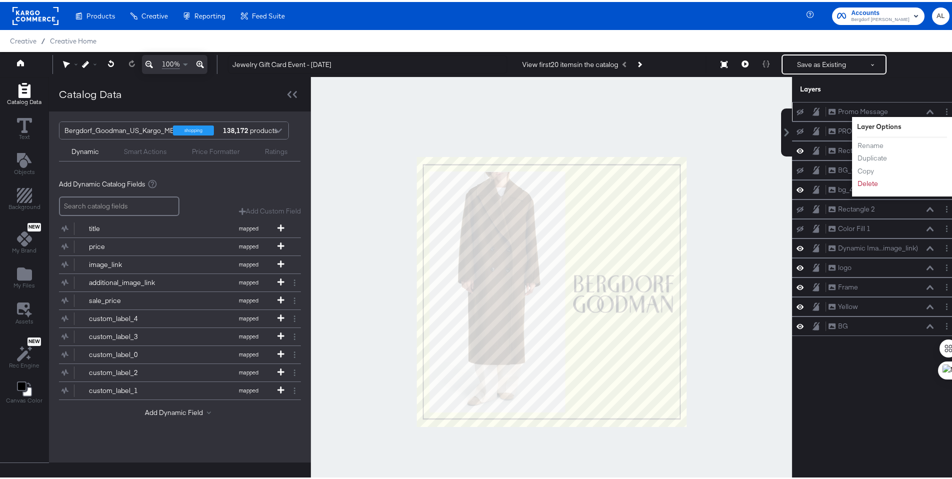
click at [869, 187] on div "Rename Duplicate Copy Delete" at bounding box center [884, 162] width 55 height 53
click at [857, 180] on button "Delete" at bounding box center [867, 181] width 21 height 10
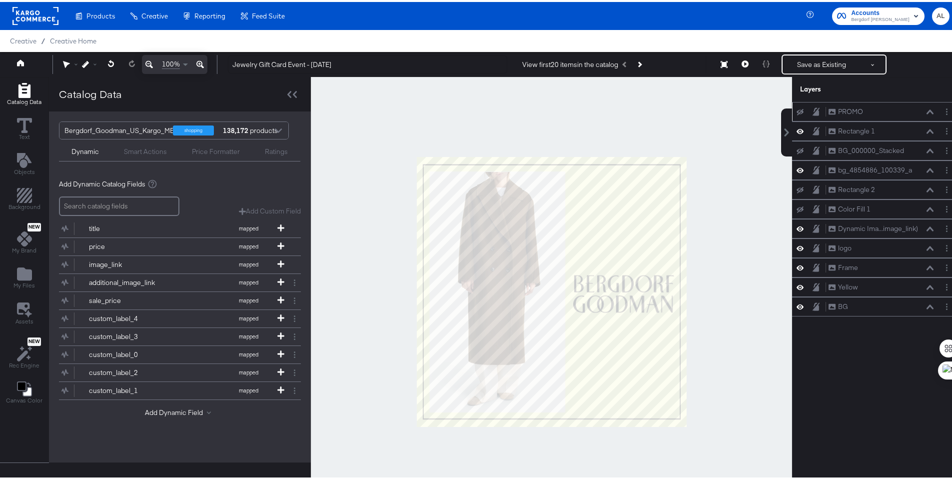
click at [874, 115] on div "PROMO PROMO" at bounding box center [875, 109] width 167 height 19
click at [941, 111] on button "Layer Options" at bounding box center [946, 109] width 10 height 10
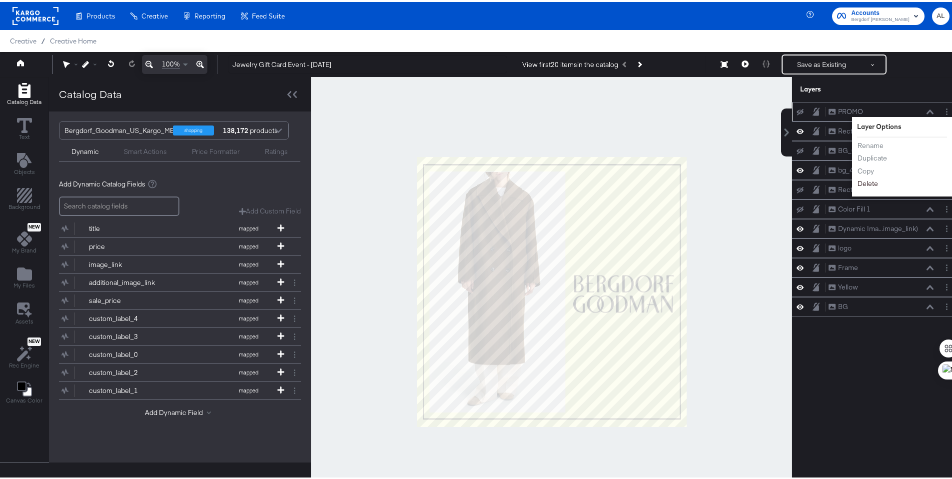
click at [865, 184] on button "Delete" at bounding box center [867, 181] width 21 height 10
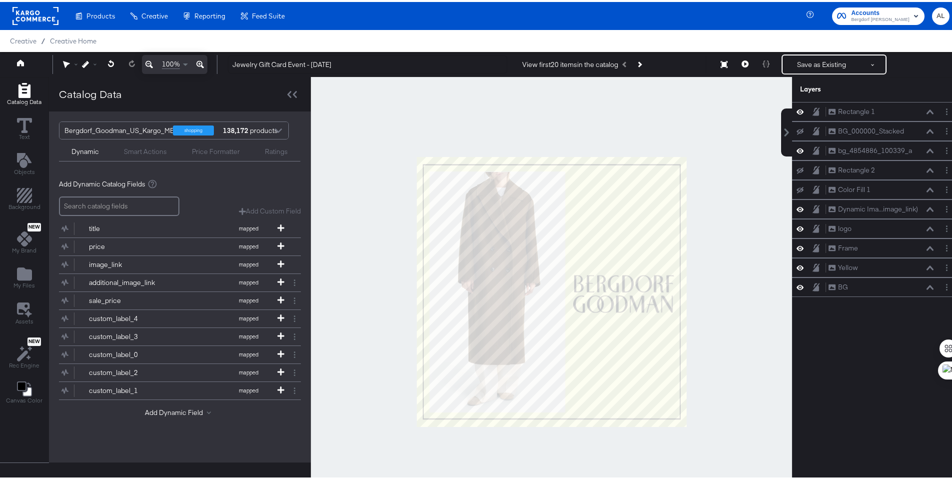
click at [719, 288] on div at bounding box center [551, 289] width 481 height 429
click at [24, 273] on icon "Add Files" at bounding box center [24, 271] width 15 height 13
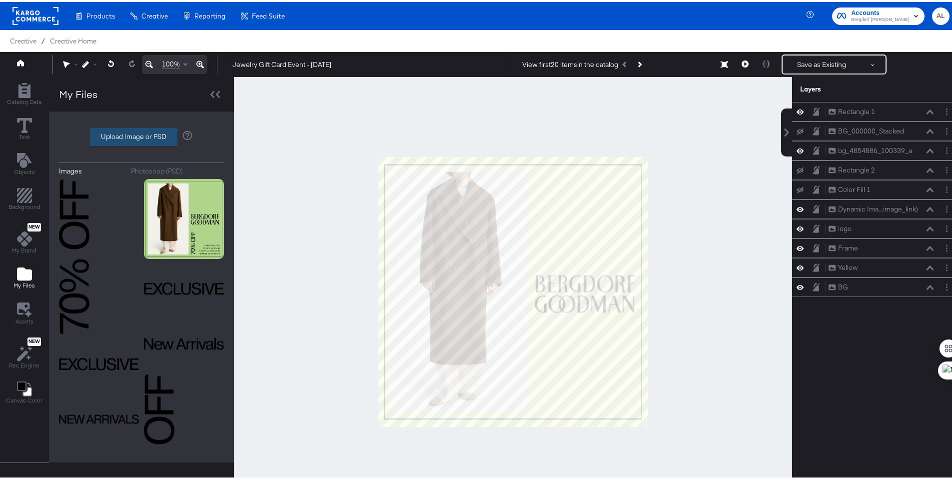
click at [117, 135] on label "Upload Image or PSD" at bounding box center [133, 134] width 86 height 17
click at [141, 135] on input "Upload Image or PSD" at bounding box center [141, 135] width 0 height 0
type input "C:\fakepath\Kargo_JewelryGC_0925_NoTiers.psd"
